Goal: Transaction & Acquisition: Purchase product/service

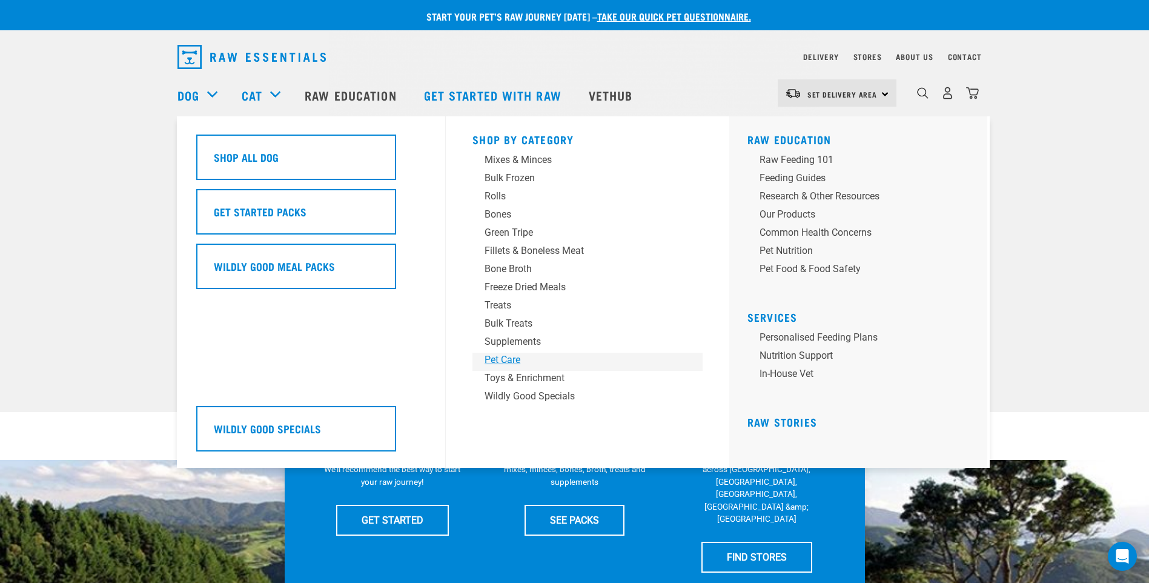
click at [511, 361] on div "Pet Care" at bounding box center [579, 360] width 189 height 15
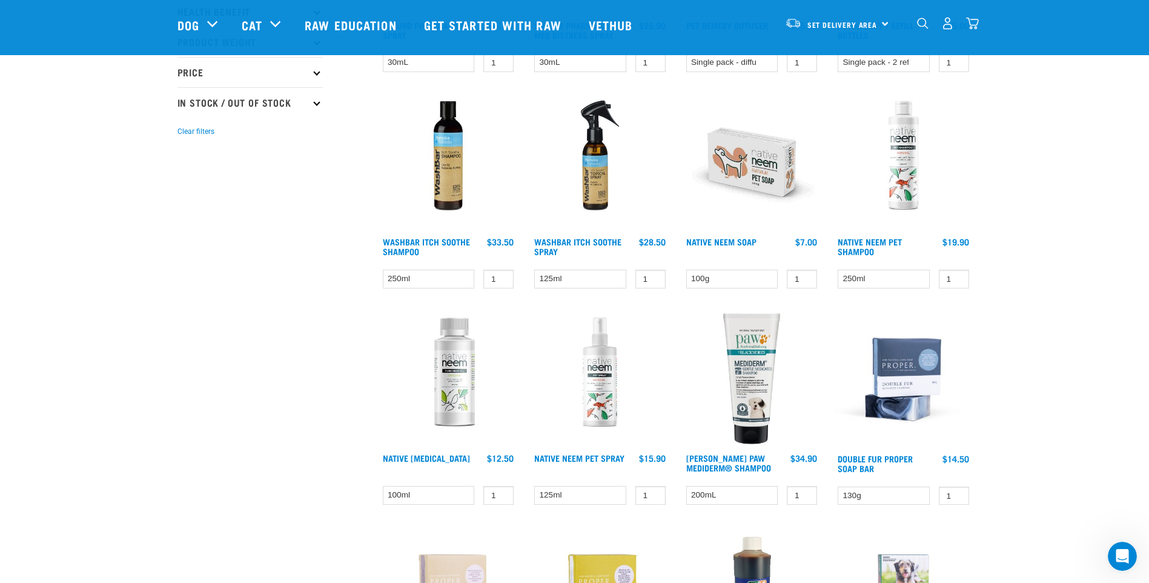
scroll to position [303, 0]
click at [751, 170] on img at bounding box center [752, 164] width 138 height 138
